Goal: Task Accomplishment & Management: Use online tool/utility

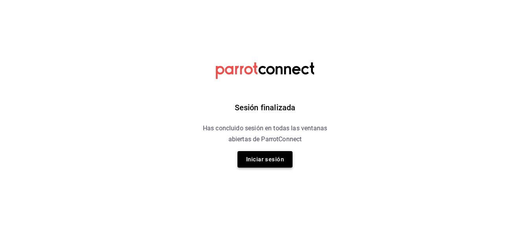
click at [266, 158] on button "Iniciar sesión" at bounding box center [264, 159] width 55 height 17
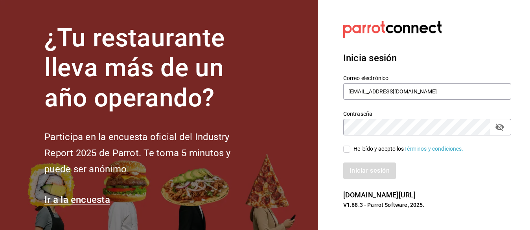
click at [345, 149] on input "He leído y acepto los Términos y condiciones." at bounding box center [346, 149] width 7 height 7
checkbox input "true"
click at [353, 169] on button "Iniciar sesión" at bounding box center [369, 171] width 53 height 17
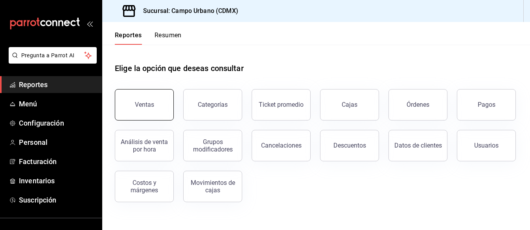
click at [148, 108] on div "Ventas" at bounding box center [144, 104] width 19 height 7
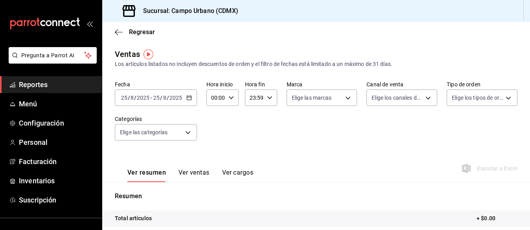
click at [189, 97] on icon "button" at bounding box center [189, 98] width 6 height 6
click at [126, 96] on input "25" at bounding box center [124, 98] width 7 height 6
click at [187, 99] on \(Stroke\) "button" at bounding box center [189, 98] width 5 height 4
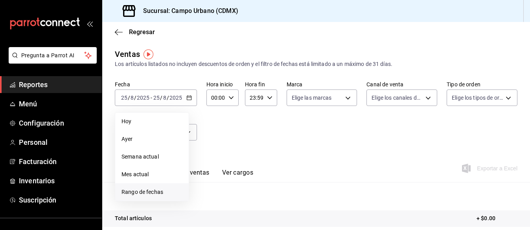
click at [138, 194] on span "Rango de fechas" at bounding box center [151, 192] width 61 height 8
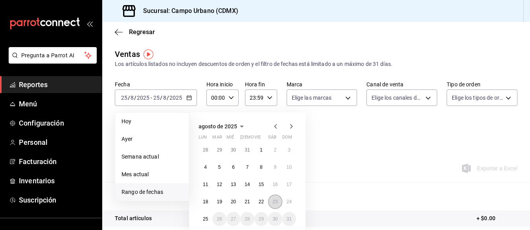
click at [273, 202] on abbr "23" at bounding box center [274, 202] width 5 height 6
click at [293, 202] on button "24" at bounding box center [289, 202] width 14 height 14
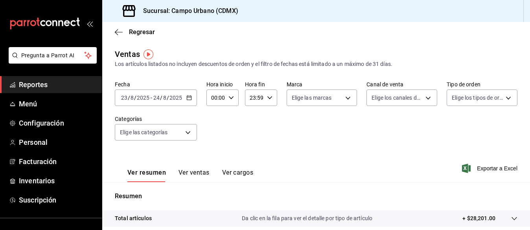
click at [187, 99] on \(Stroke\) "button" at bounding box center [189, 98] width 5 height 4
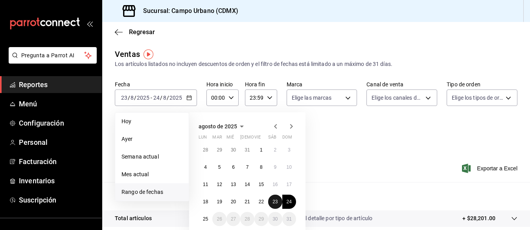
click at [274, 202] on abbr "23" at bounding box center [274, 202] width 5 height 6
click at [341, 180] on div "Ver resumen Ver ventas Ver cargos Exportar a Excel" at bounding box center [316, 166] width 428 height 32
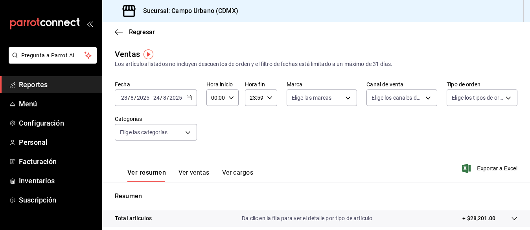
click at [161, 98] on span "/" at bounding box center [161, 98] width 2 height 6
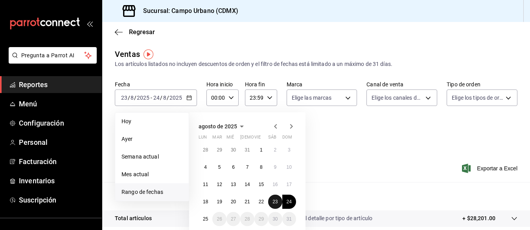
click at [275, 202] on abbr "23" at bounding box center [274, 202] width 5 height 6
click at [337, 193] on p "Resumen" at bounding box center [316, 196] width 402 height 9
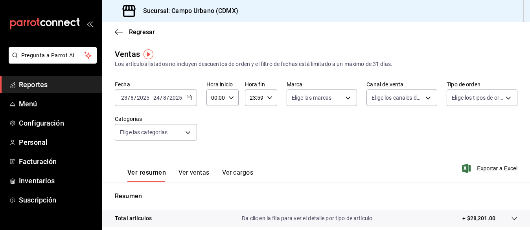
click at [133, 98] on input "8" at bounding box center [132, 98] width 4 height 6
click at [187, 99] on \(Stroke\) "button" at bounding box center [189, 98] width 5 height 4
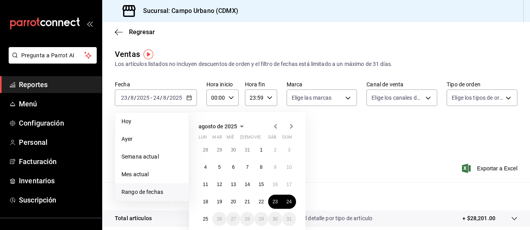
click at [159, 193] on span "Rango de fechas" at bounding box center [151, 192] width 61 height 8
click at [275, 203] on abbr "23" at bounding box center [274, 202] width 5 height 6
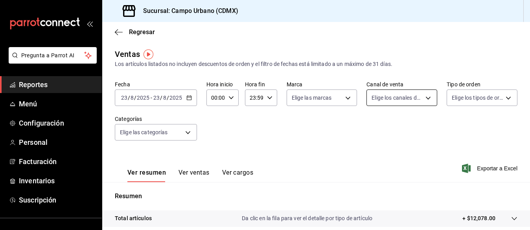
click at [423, 97] on body "Pregunta a Parrot AI Reportes Menú Configuración Personal Facturación Inventari…" at bounding box center [265, 115] width 530 height 230
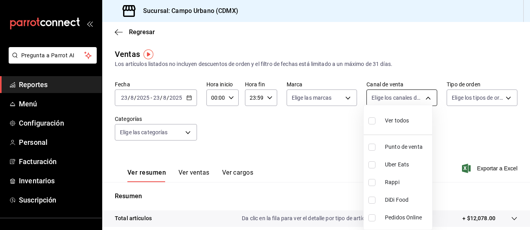
click at [423, 97] on div at bounding box center [265, 115] width 530 height 230
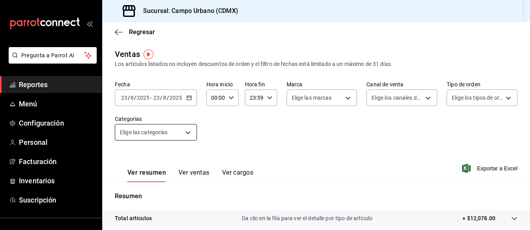
click at [189, 129] on body "Pregunta a Parrot AI Reportes Menú Configuración Personal Facturación Inventari…" at bounding box center [265, 115] width 530 height 230
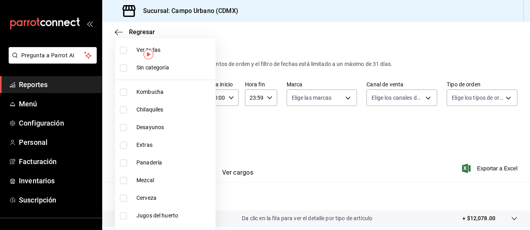
click at [312, 150] on div at bounding box center [265, 115] width 530 height 230
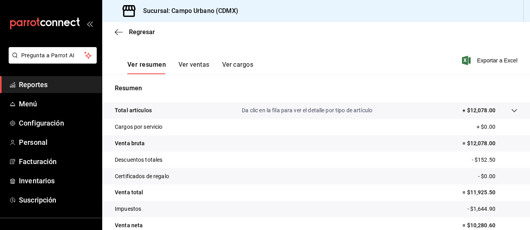
scroll to position [109, 0]
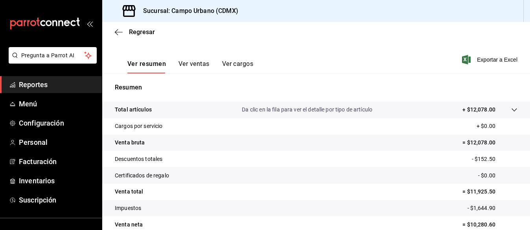
click at [462, 107] on p "+ $12,078.00" at bounding box center [478, 110] width 33 height 8
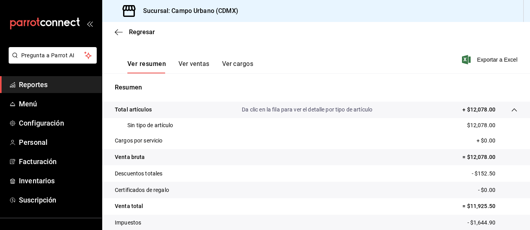
click at [462, 107] on p "+ $12,078.00" at bounding box center [478, 110] width 33 height 8
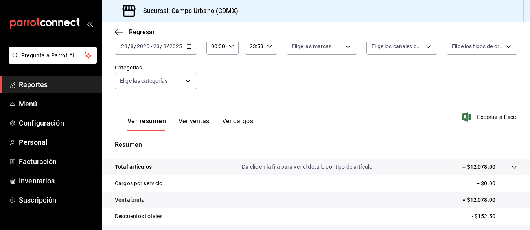
scroll to position [51, 0]
click at [479, 119] on span "Exportar a Excel" at bounding box center [490, 117] width 54 height 9
